Goal: Navigation & Orientation: Find specific page/section

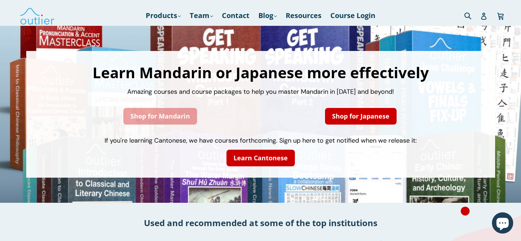
click at [191, 122] on link "Shop for Mandarin" at bounding box center [160, 116] width 74 height 17
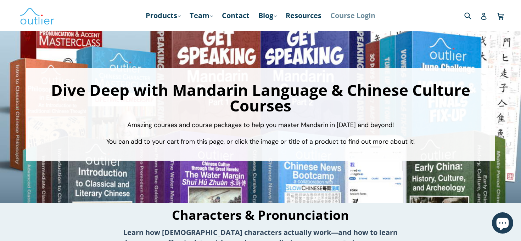
click at [345, 16] on link "Course Login" at bounding box center [353, 15] width 52 height 13
